Goal: Complete application form

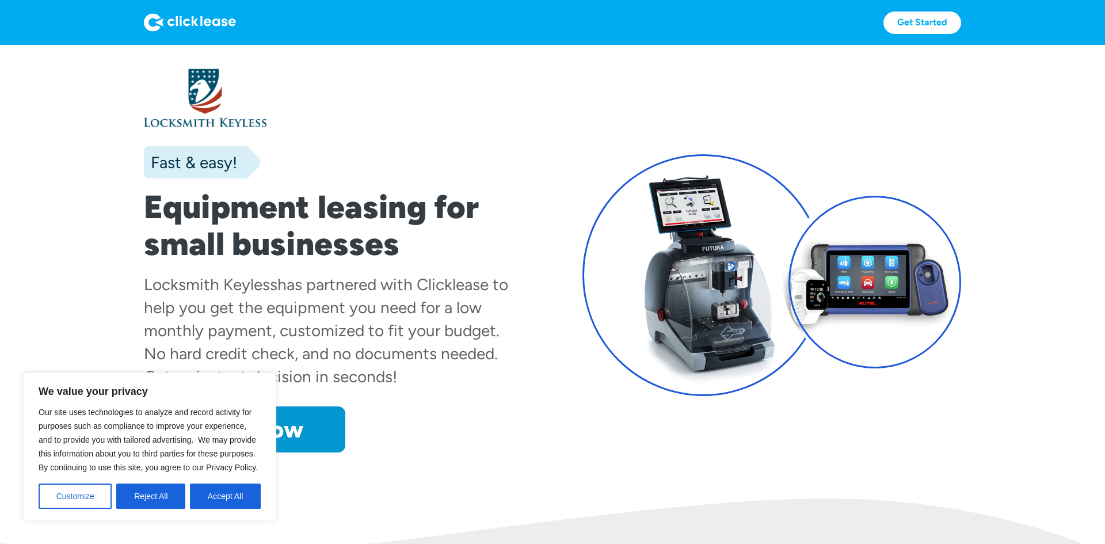
click at [274, 448] on div "We value your privacy Our site uses technologies to analyze and record activity…" at bounding box center [149, 446] width 253 height 148
click at [316, 442] on link "Apply now" at bounding box center [244, 429] width 201 height 46
